Goal: Information Seeking & Learning: Check status

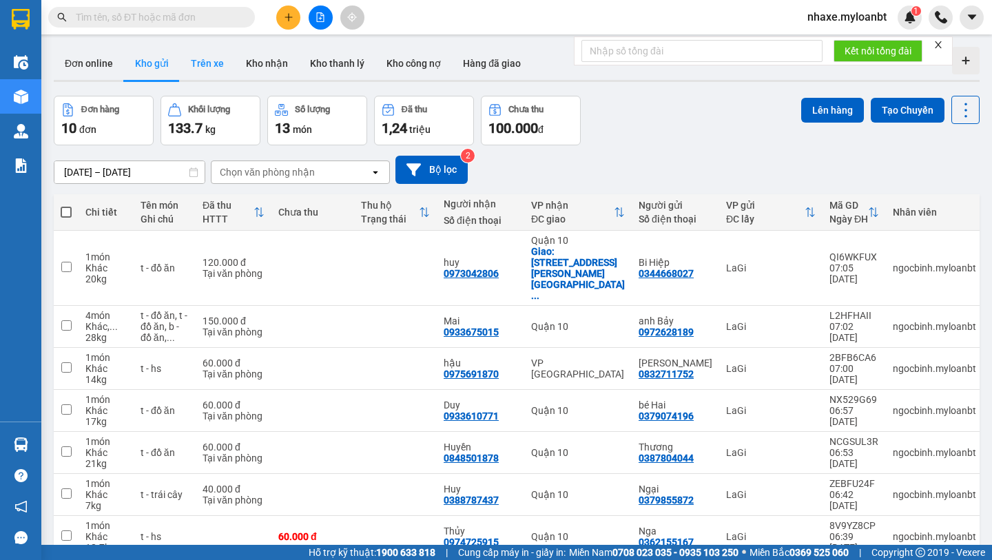
click at [213, 55] on button "Trên xe" at bounding box center [207, 63] width 55 height 33
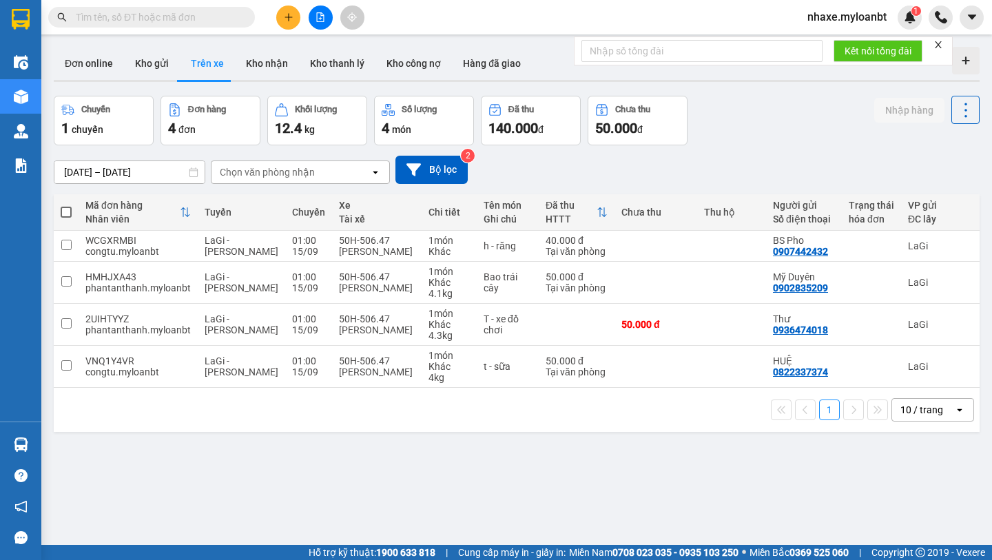
click at [127, 163] on input "12/09/2025 – 14/09/2025" at bounding box center [129, 172] width 150 height 22
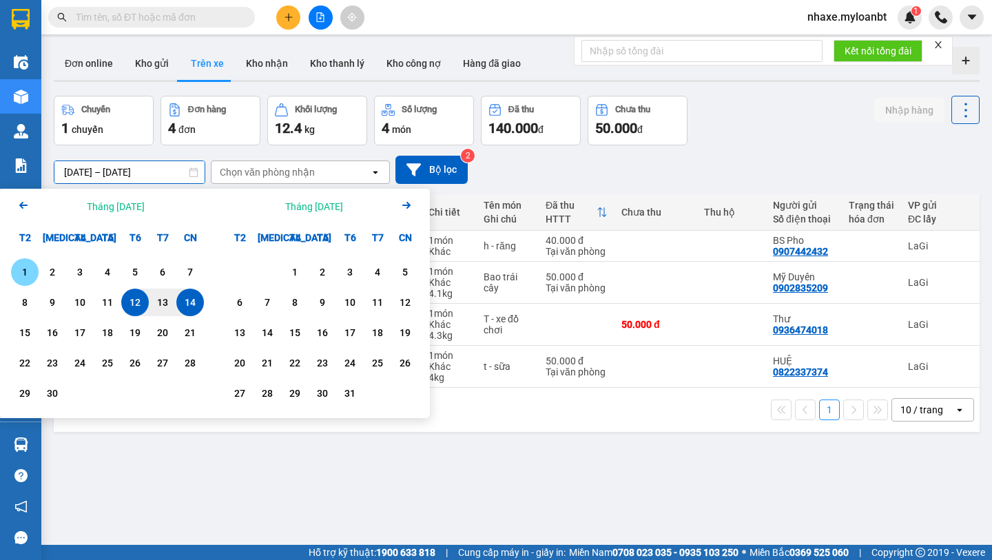
click at [23, 265] on div "1" at bounding box center [24, 272] width 19 height 17
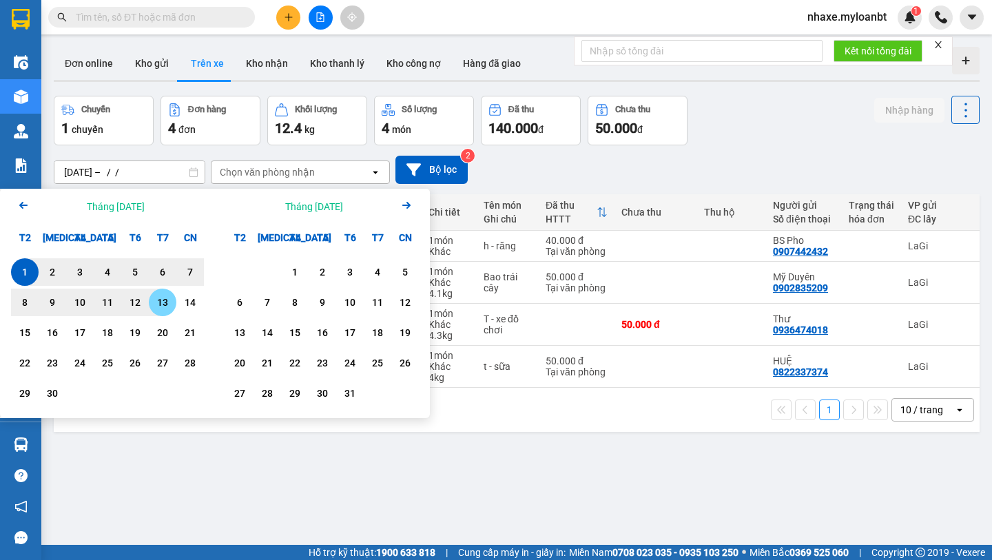
click at [159, 294] on div "13" at bounding box center [162, 302] width 19 height 17
type input "01/09/2025 – 13/09/2025"
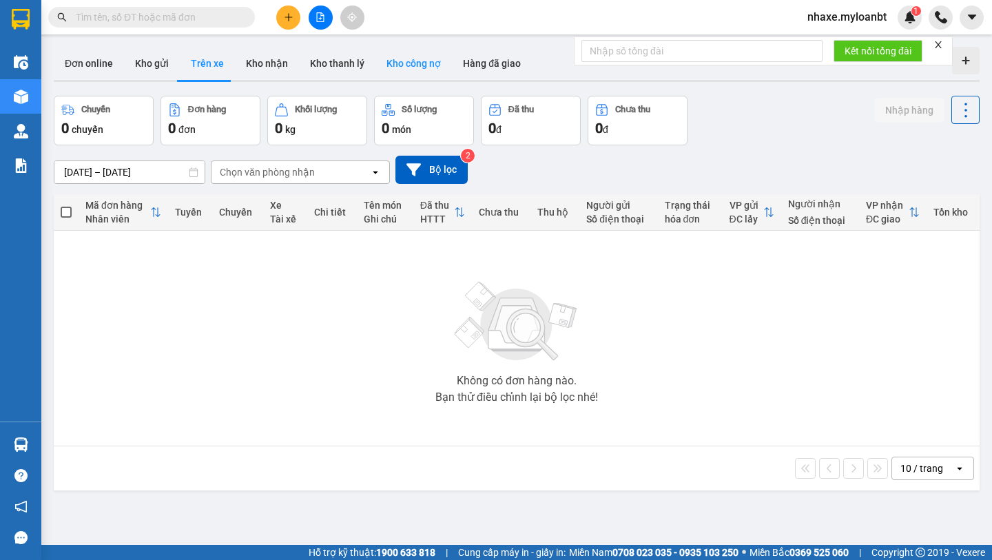
click at [405, 72] on button "Kho công nợ" at bounding box center [414, 63] width 76 height 33
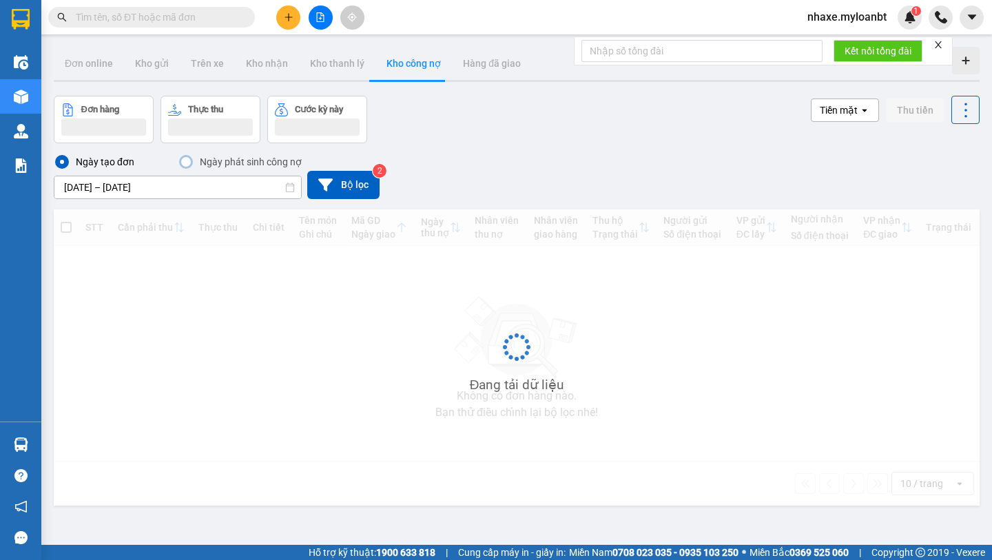
click at [125, 181] on input "11/09/2025 – 14/09/2025" at bounding box center [177, 187] width 247 height 22
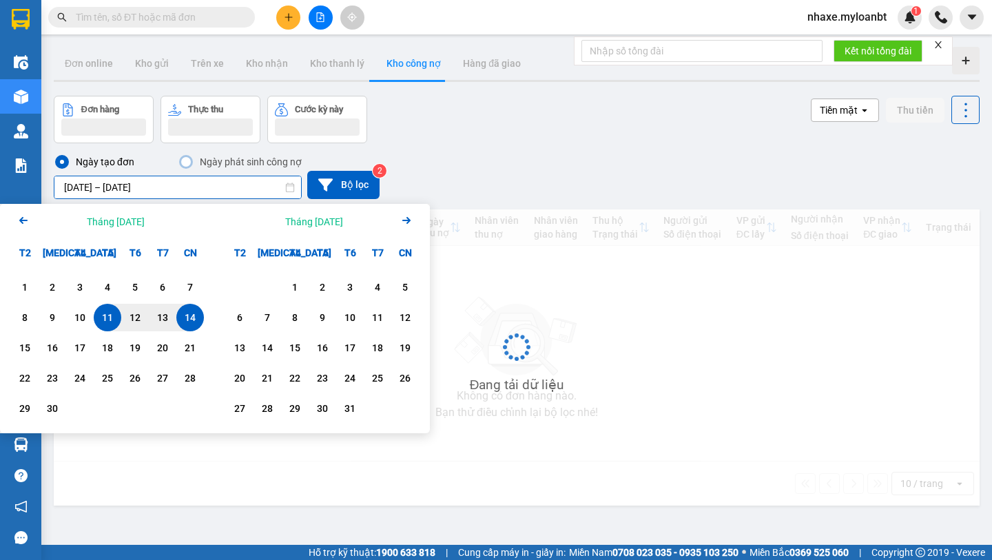
click at [24, 218] on icon "Arrow Left" at bounding box center [23, 220] width 17 height 17
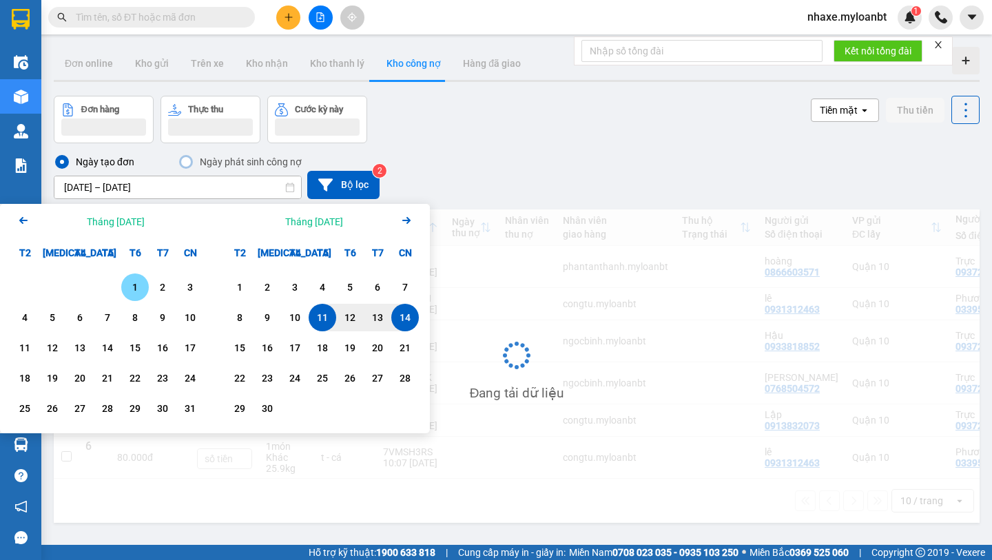
click at [134, 287] on div "1" at bounding box center [134, 287] width 19 height 17
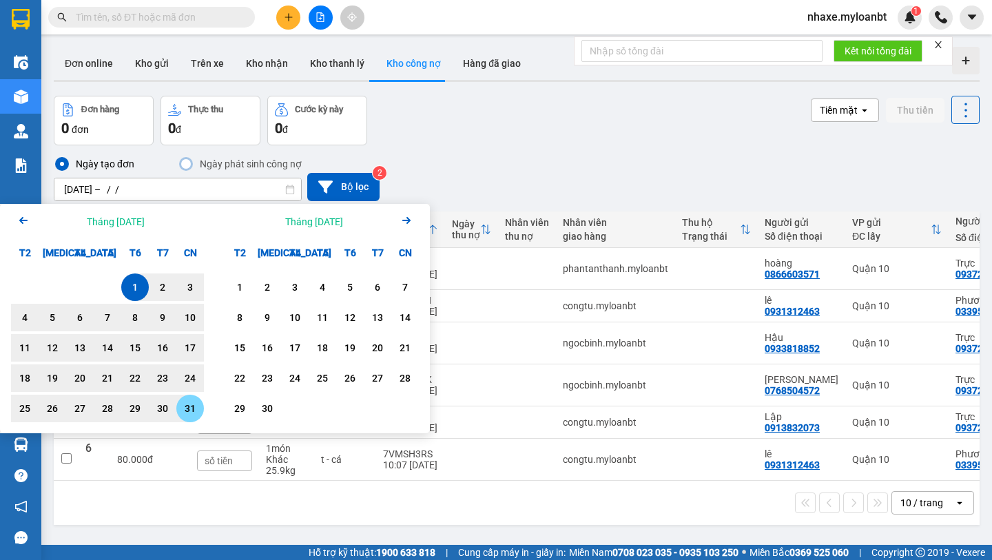
click at [189, 405] on div "31" at bounding box center [190, 408] width 19 height 17
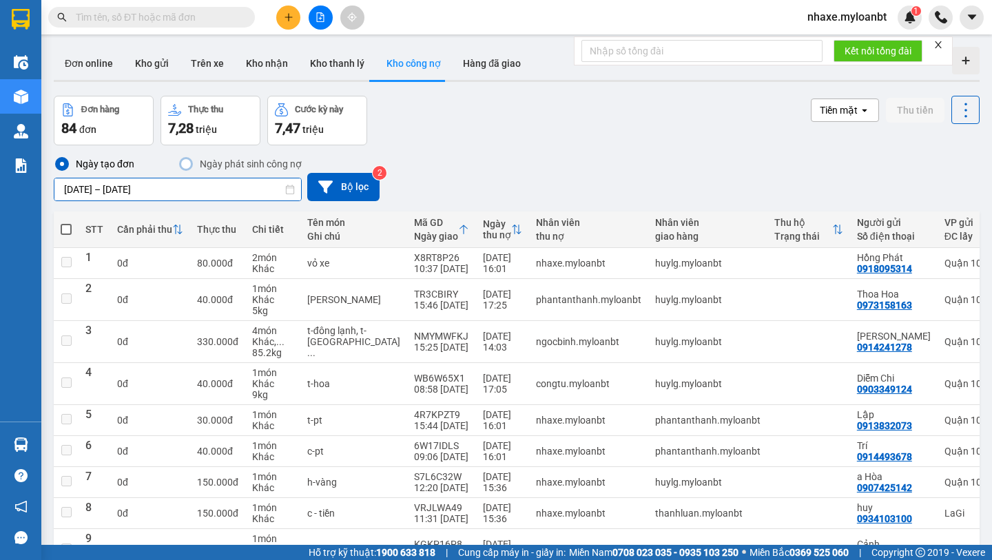
click at [189, 187] on input "01/08/2025 – 31/08/2025" at bounding box center [177, 189] width 247 height 22
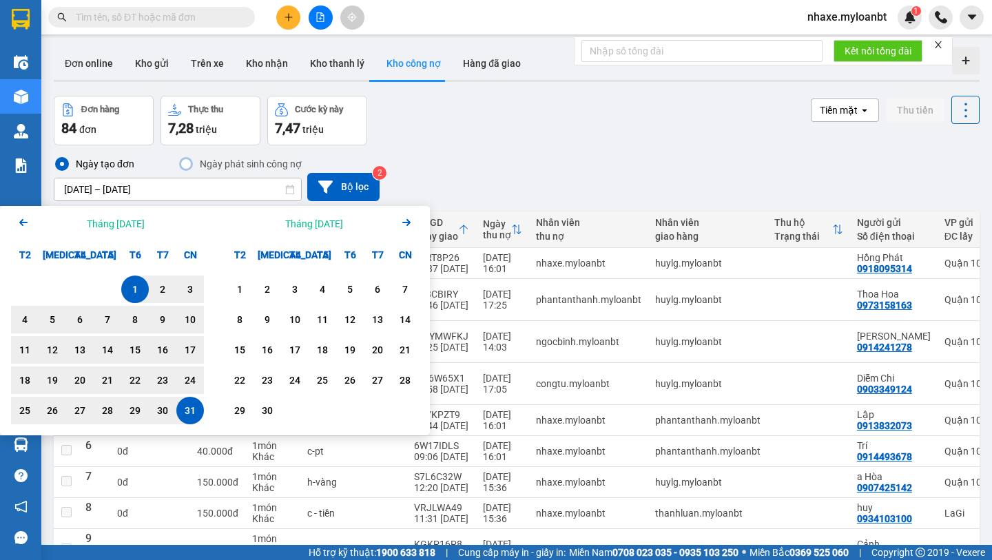
click at [135, 284] on div "1" at bounding box center [134, 289] width 19 height 17
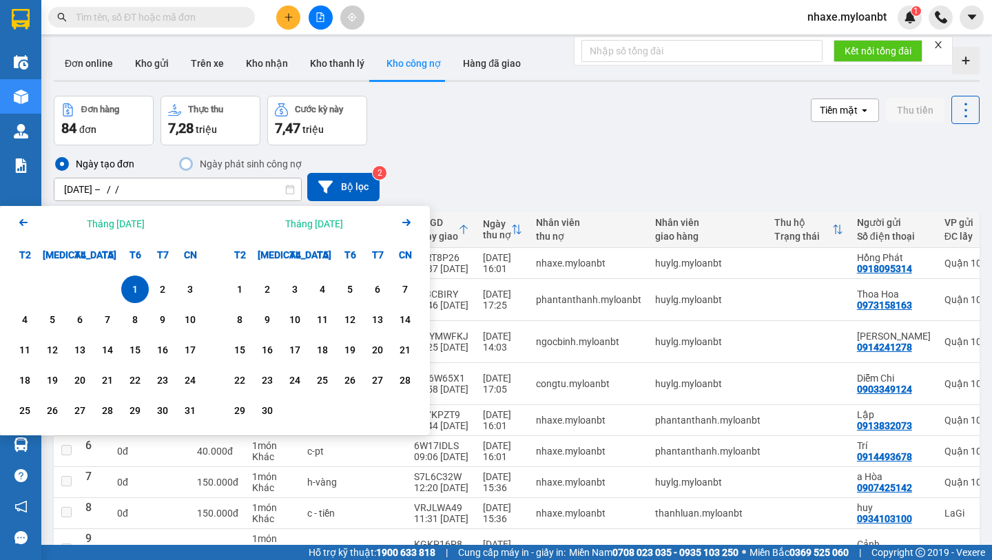
click at [135, 284] on div "1" at bounding box center [134, 289] width 19 height 17
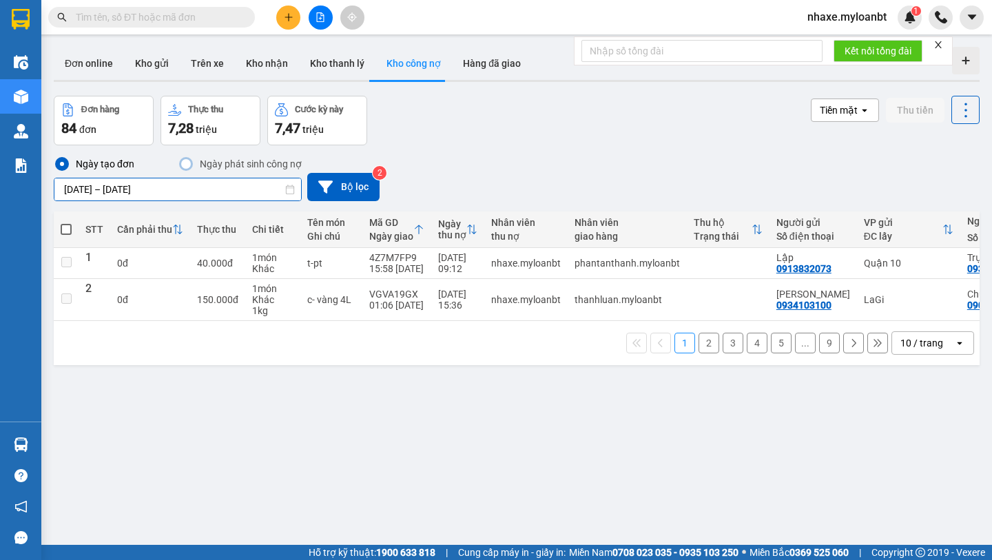
click at [163, 199] on div "ver 1.8.143 Đơn online Kho gửi Trên xe Kho nhận Kho thanh lý Kho công nợ Hàng đ…" at bounding box center [516, 321] width 937 height 560
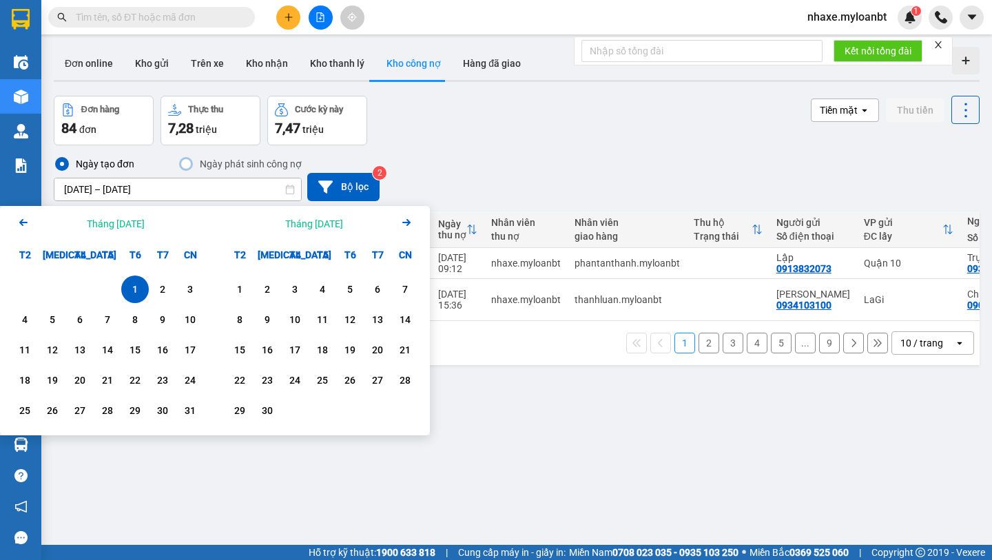
click at [132, 285] on div "1" at bounding box center [134, 289] width 19 height 17
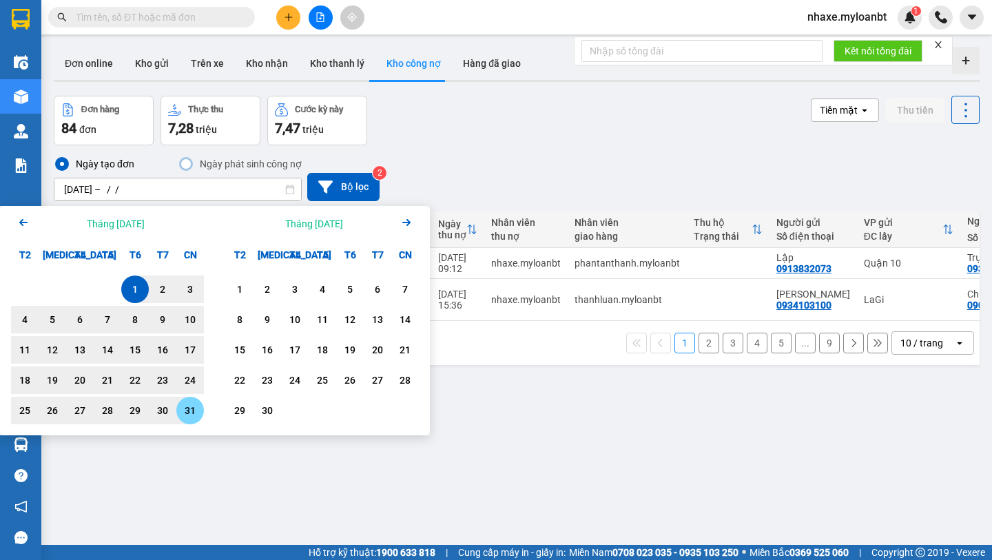
click at [183, 408] on div "31" at bounding box center [190, 410] width 19 height 17
type input "01/08/2025 – 31/08/2025"
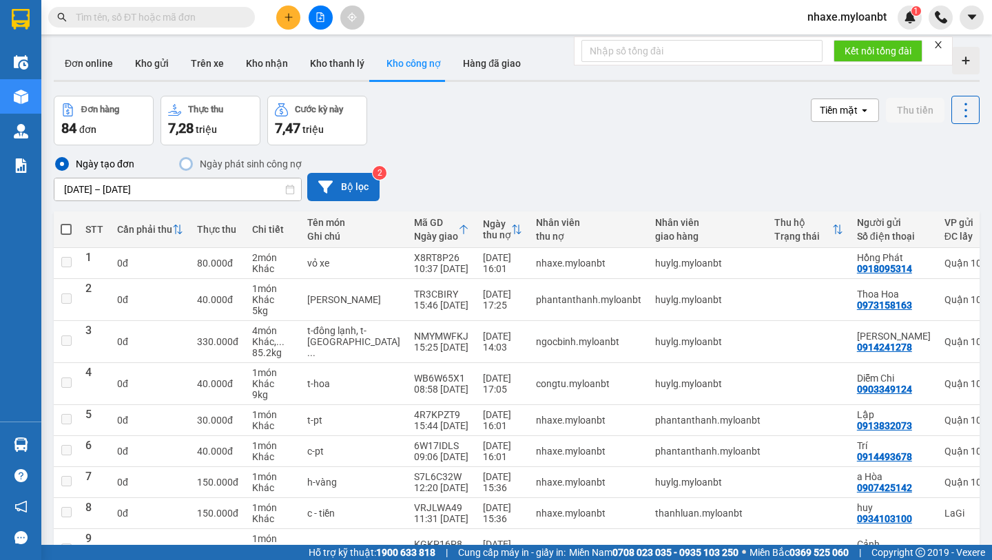
click at [336, 194] on button "Bộ lọc" at bounding box center [343, 187] width 72 height 28
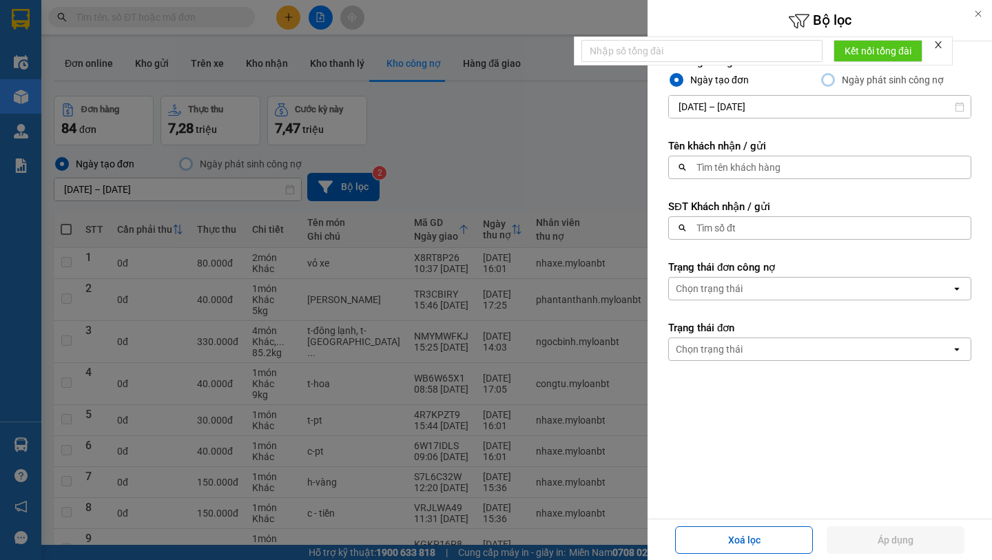
click at [709, 286] on div "Chọn trạng thái" at bounding box center [709, 289] width 67 height 14
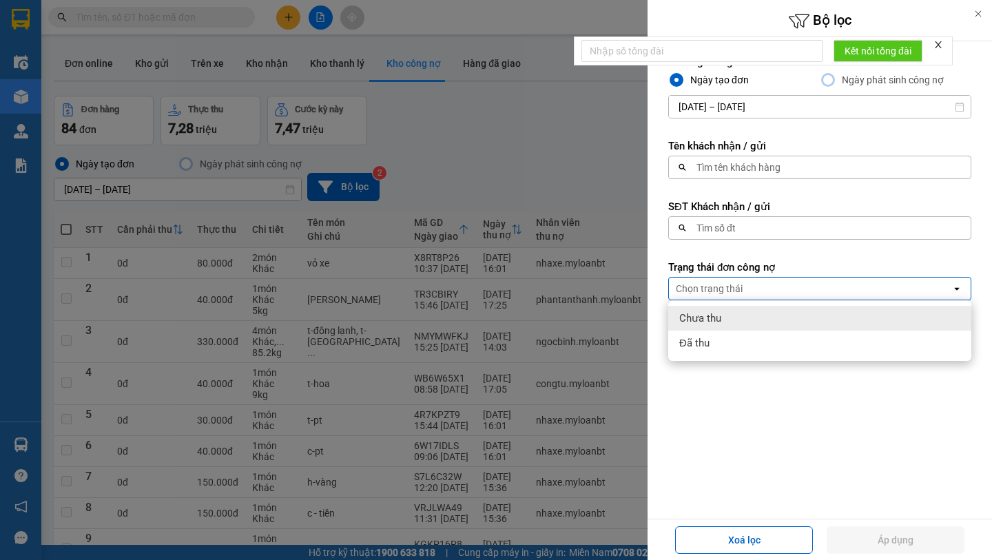
click at [713, 327] on div "Chưa thu" at bounding box center [819, 318] width 303 height 25
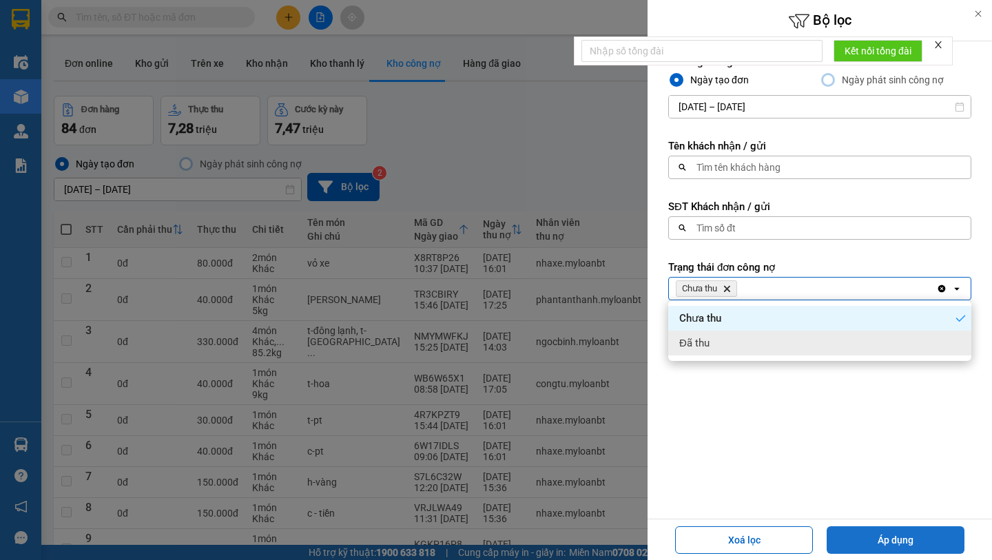
click at [906, 527] on button "Áp dụng" at bounding box center [896, 540] width 138 height 28
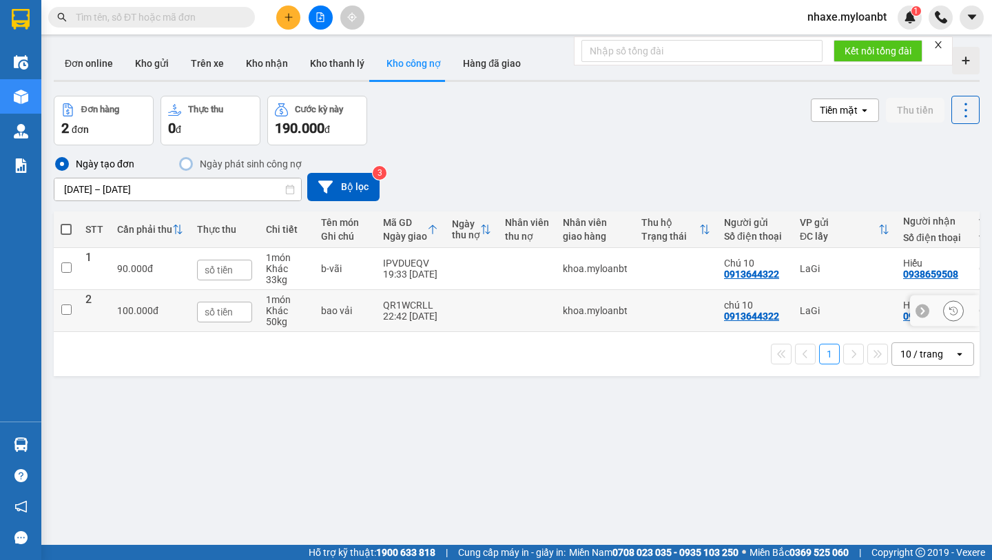
scroll to position [0, 163]
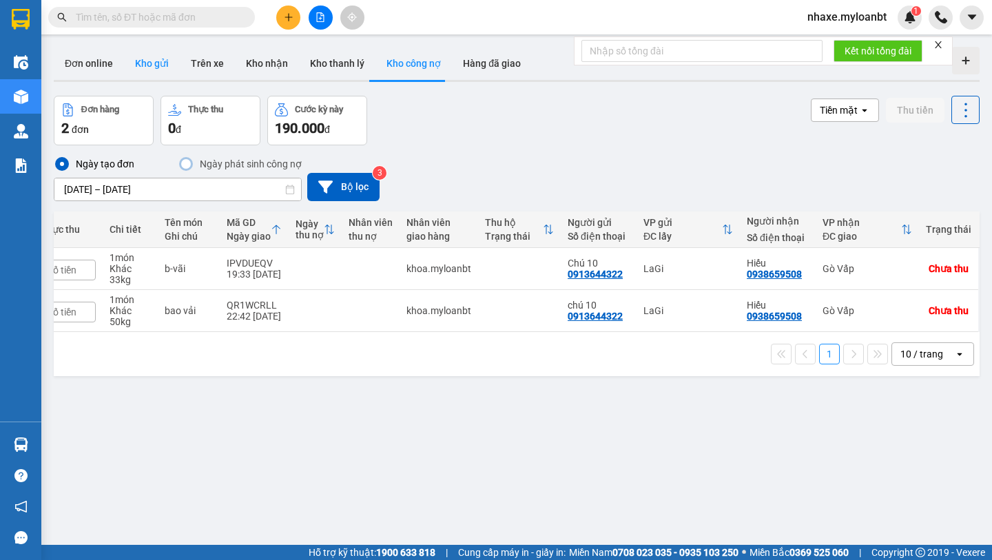
click at [147, 61] on button "Kho gửi" at bounding box center [152, 63] width 56 height 33
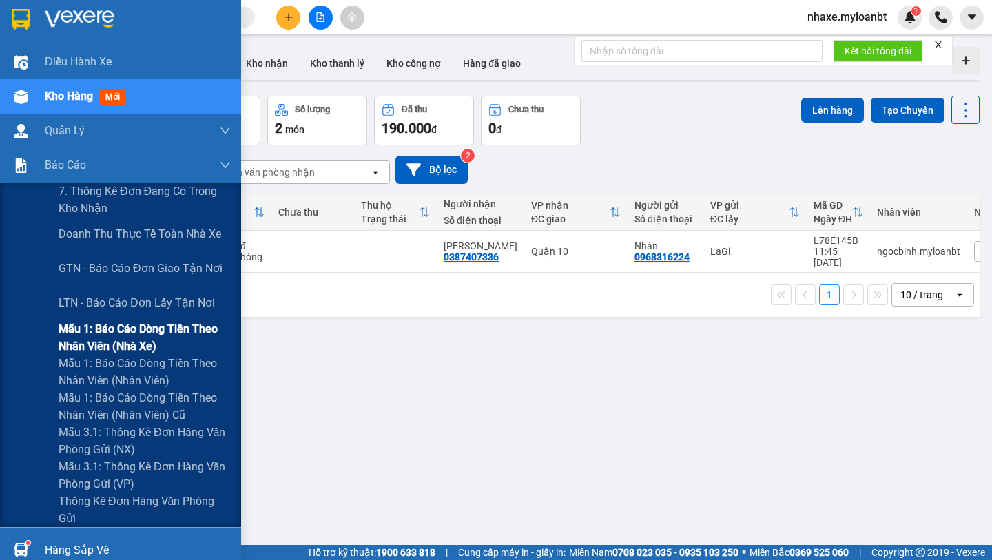
click at [108, 332] on span "Mẫu 1: Báo cáo dòng tiền theo nhân viên (Nhà xe)" at bounding box center [145, 337] width 172 height 34
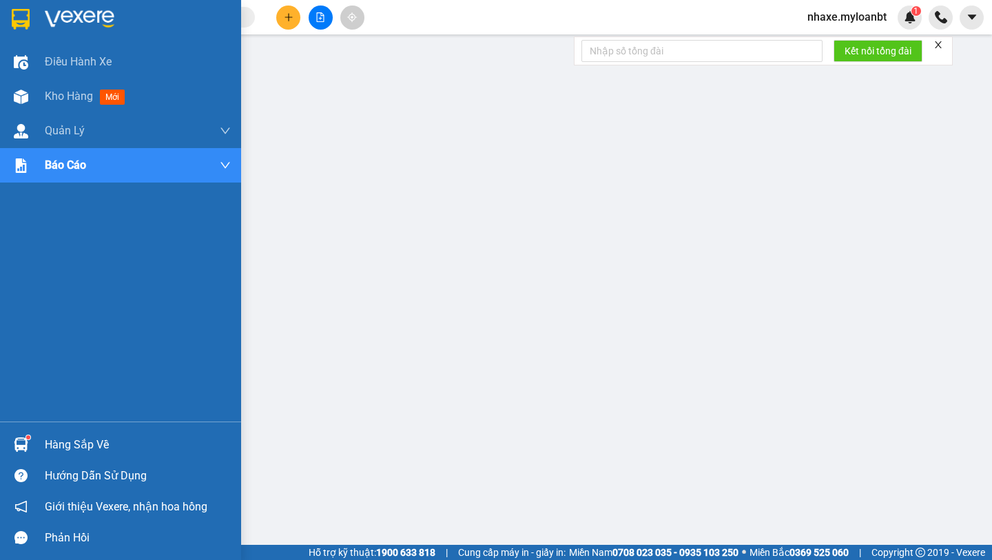
click at [30, 29] on div at bounding box center [21, 19] width 24 height 24
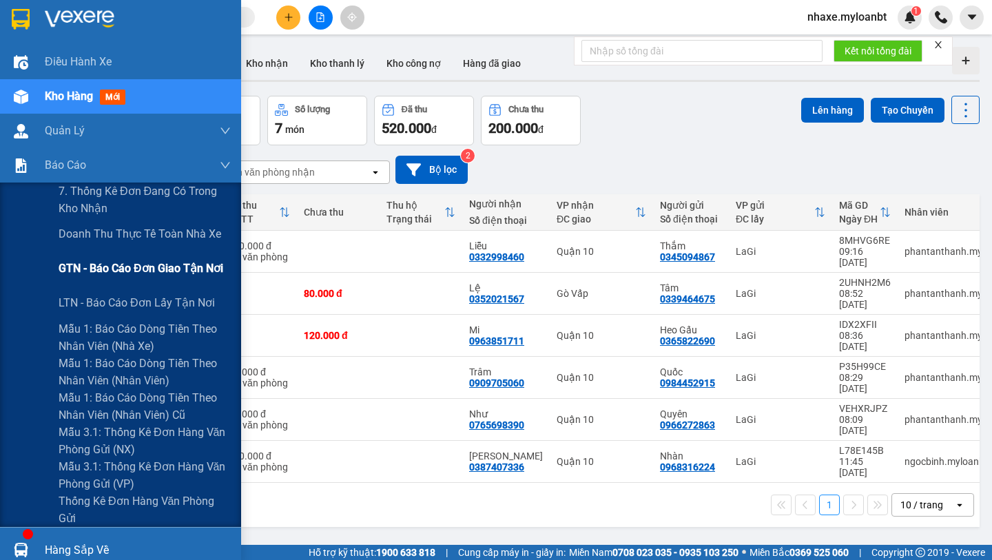
click at [106, 273] on span "GTN - Báo cáo đơn giao tận nơi" at bounding box center [141, 268] width 165 height 17
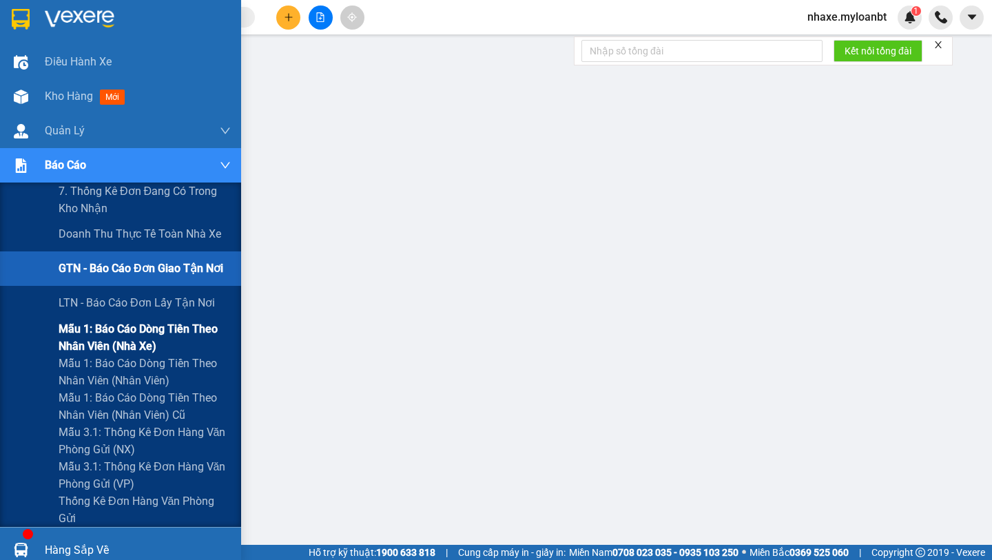
click at [94, 339] on span "Mẫu 1: Báo cáo dòng tiền theo nhân viên (Nhà xe)" at bounding box center [145, 337] width 172 height 34
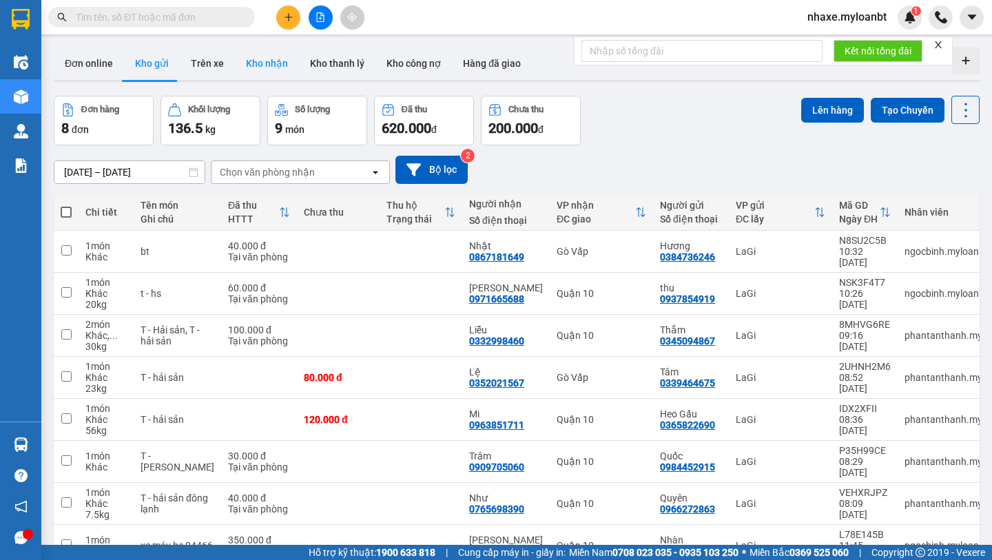
click at [269, 67] on button "Kho nhận" at bounding box center [267, 63] width 64 height 33
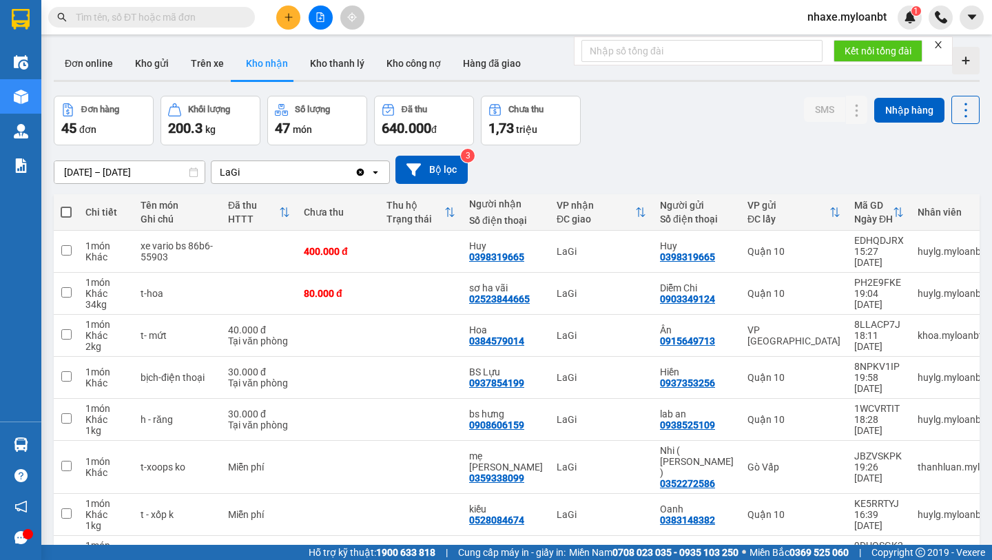
click at [122, 174] on input "[DATE] – [DATE]" at bounding box center [129, 172] width 150 height 22
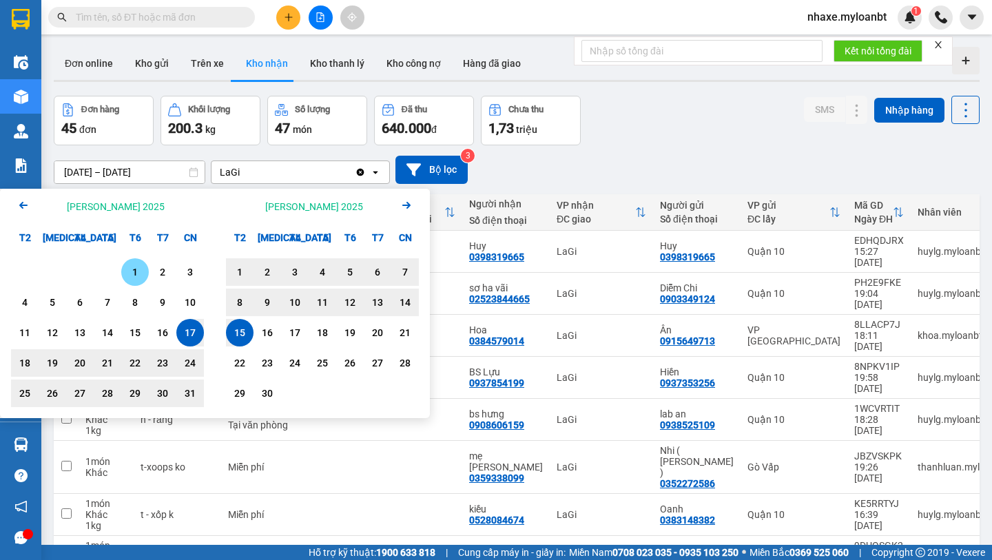
click at [137, 273] on div "1" at bounding box center [134, 272] width 19 height 17
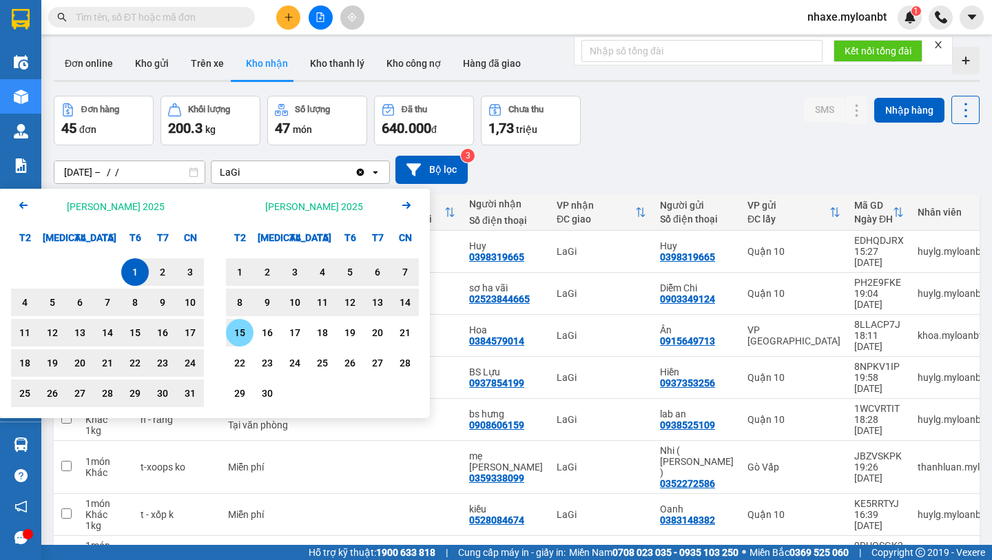
click at [244, 327] on div "15" at bounding box center [239, 333] width 19 height 17
type input "[DATE] – [DATE]"
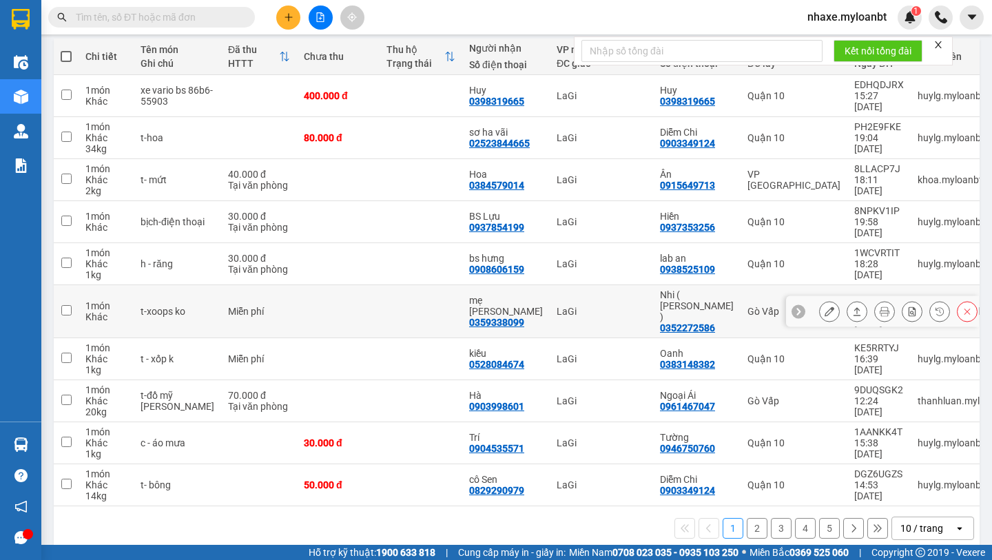
scroll to position [172, 0]
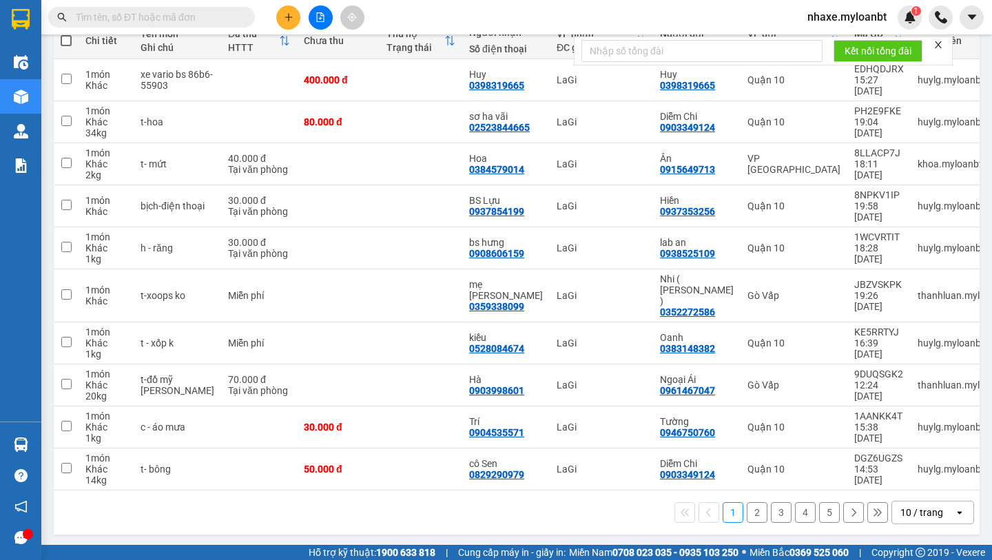
click at [878, 508] on icon at bounding box center [878, 513] width 10 height 10
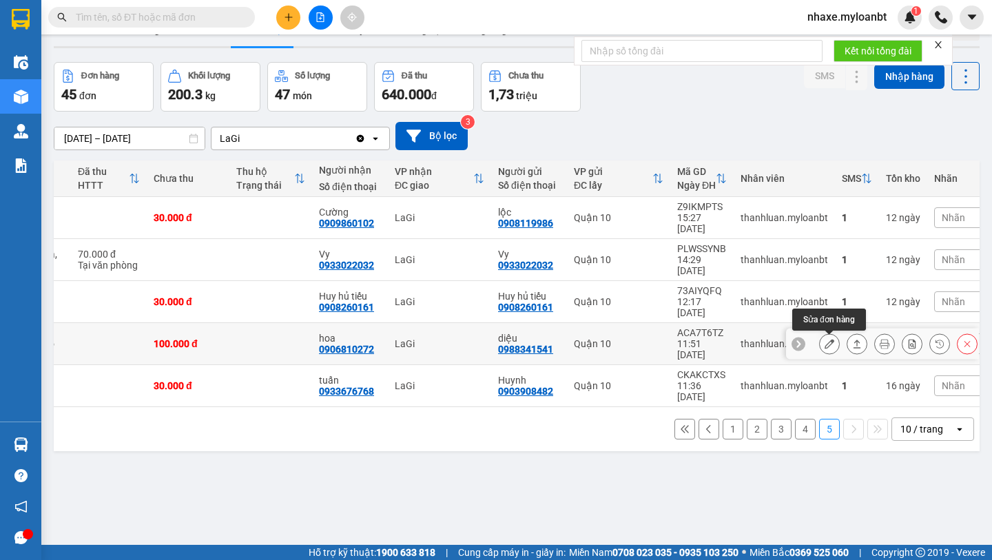
scroll to position [0, 162]
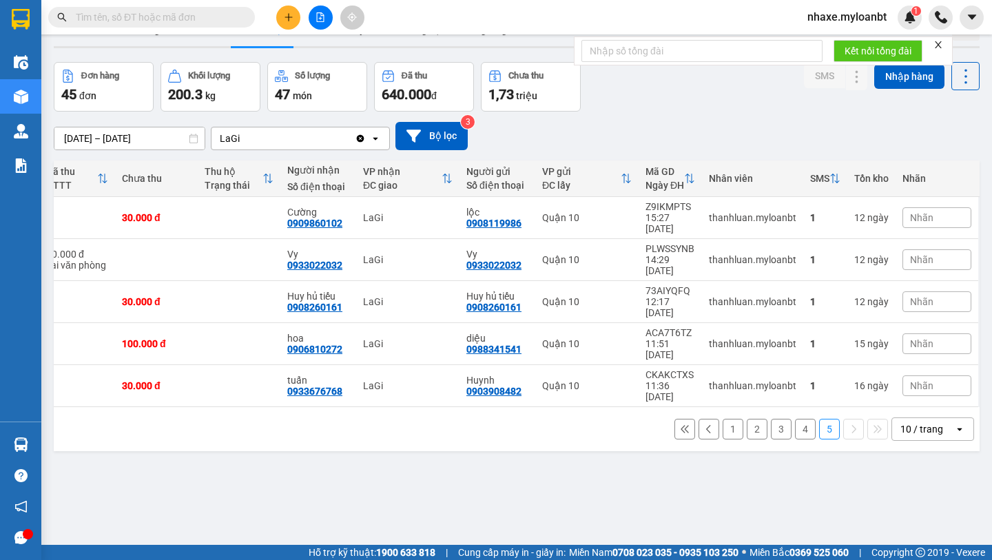
click at [686, 440] on button at bounding box center [685, 429] width 21 height 21
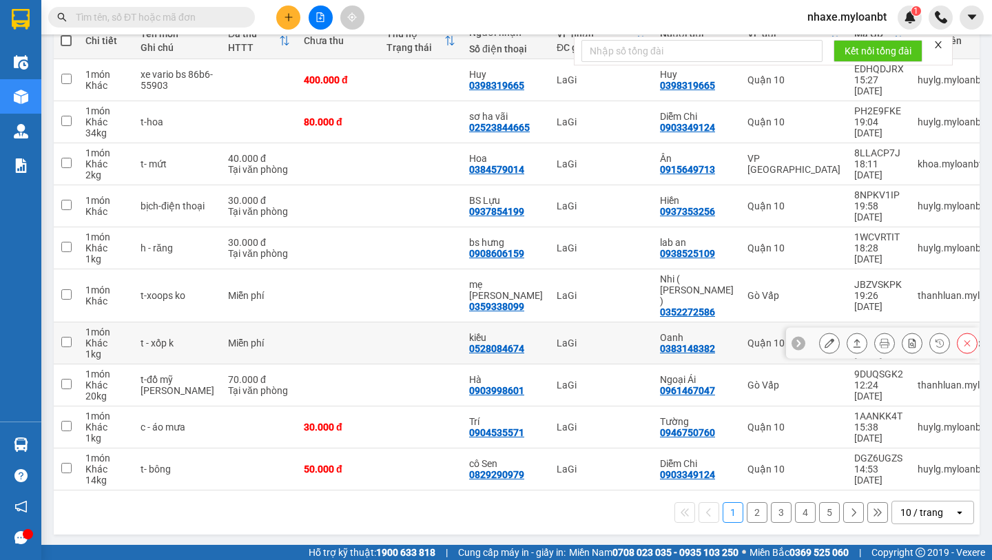
scroll to position [0, 170]
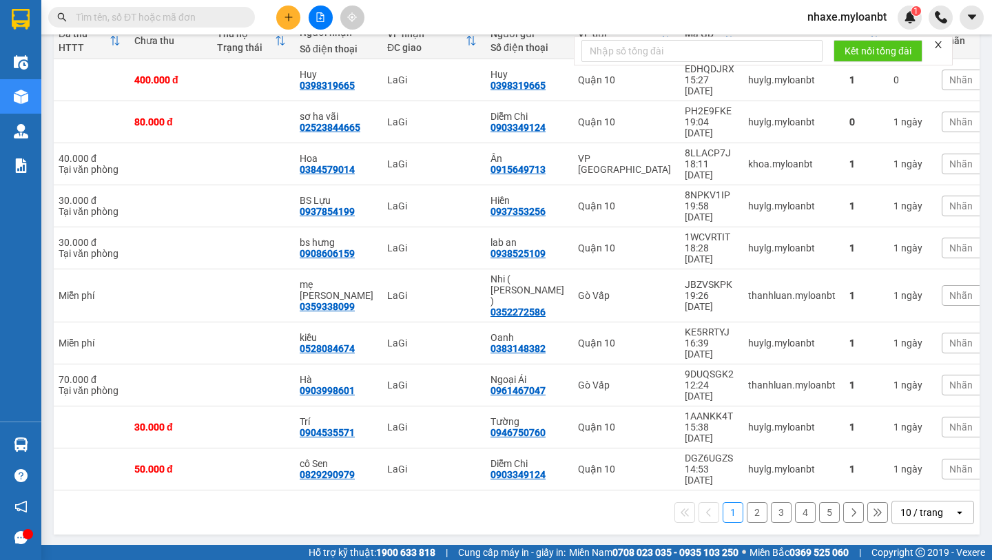
click at [836, 511] on button "5" at bounding box center [829, 512] width 21 height 21
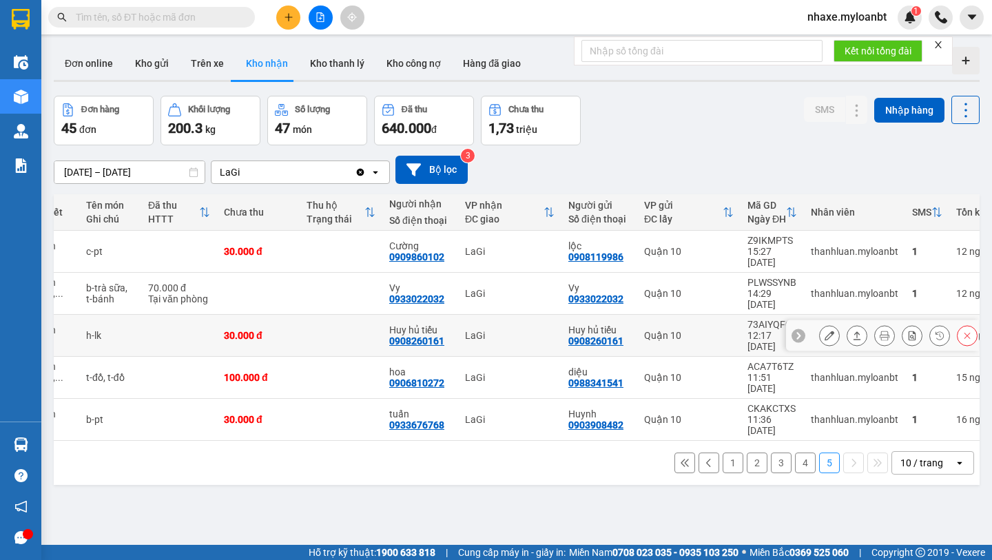
scroll to position [0, 52]
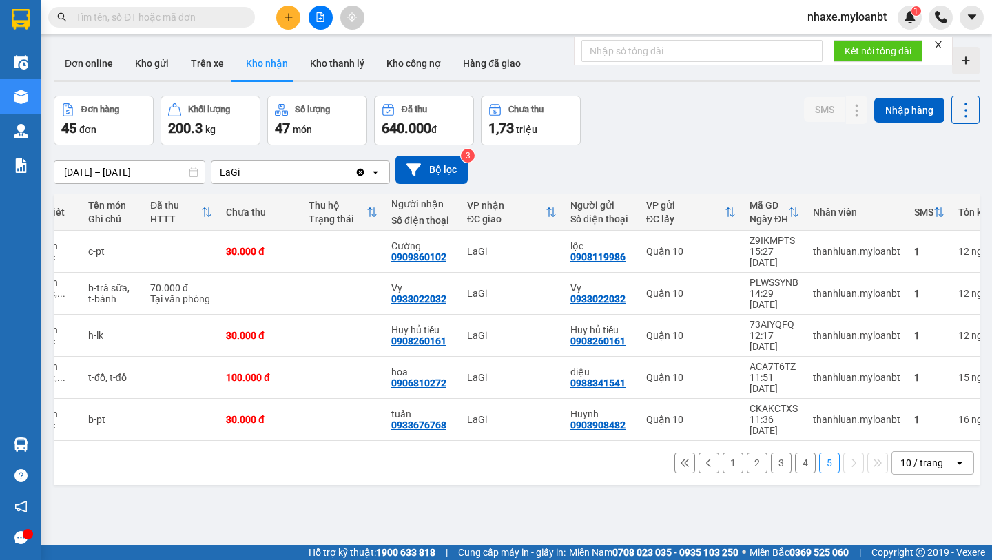
click at [687, 463] on button at bounding box center [685, 463] width 21 height 21
